Goal: Information Seeking & Learning: Learn about a topic

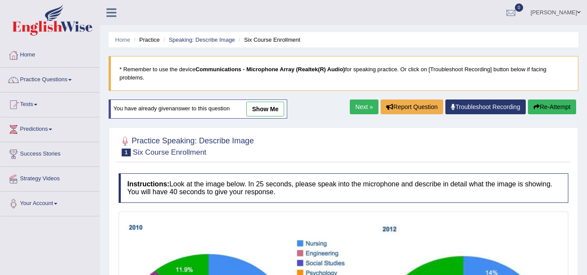
scroll to position [215, 0]
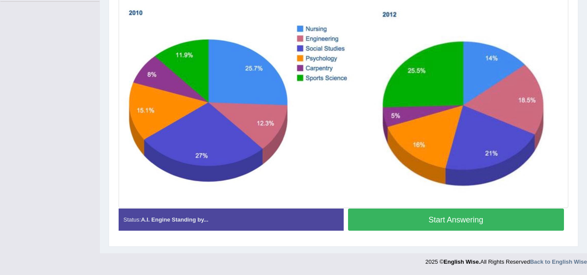
click at [481, 218] on button "Start Answering" at bounding box center [456, 220] width 217 height 22
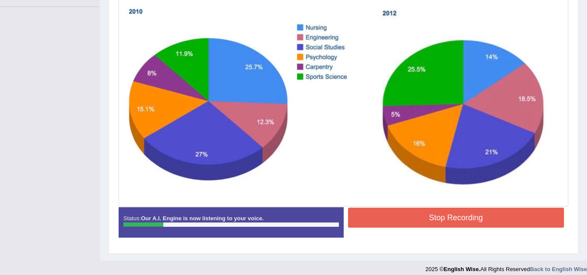
scroll to position [217, 0]
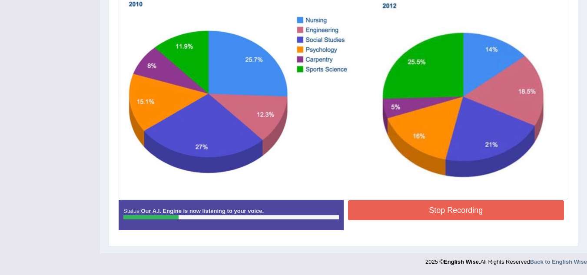
click at [481, 218] on button "Stop Recording" at bounding box center [456, 210] width 217 height 20
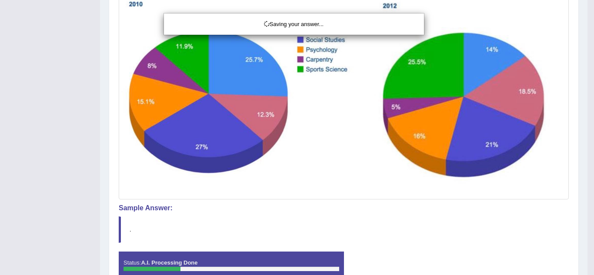
click at [587, 167] on div "Saving your answer..." at bounding box center [297, 137] width 594 height 275
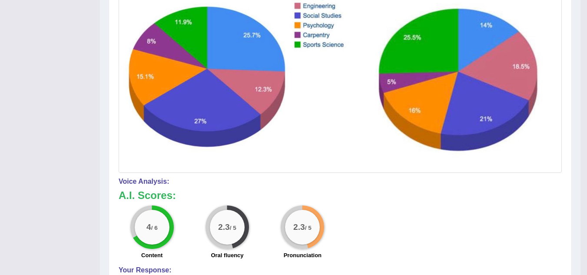
scroll to position [0, 0]
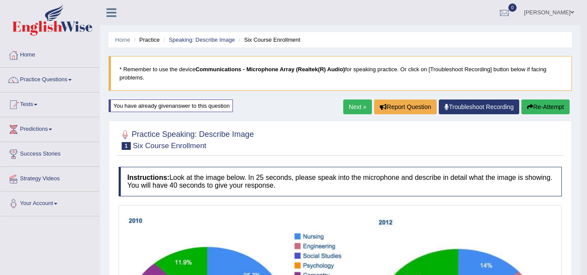
click at [351, 106] on link "Next »" at bounding box center [358, 107] width 29 height 15
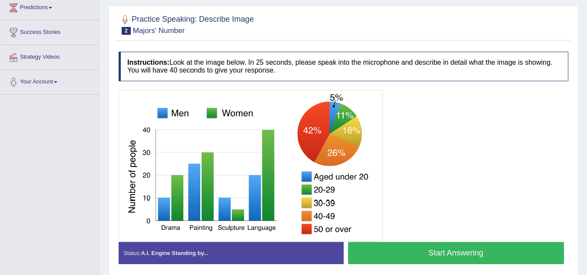
scroll to position [174, 0]
